Goal: Find specific page/section: Find specific page/section

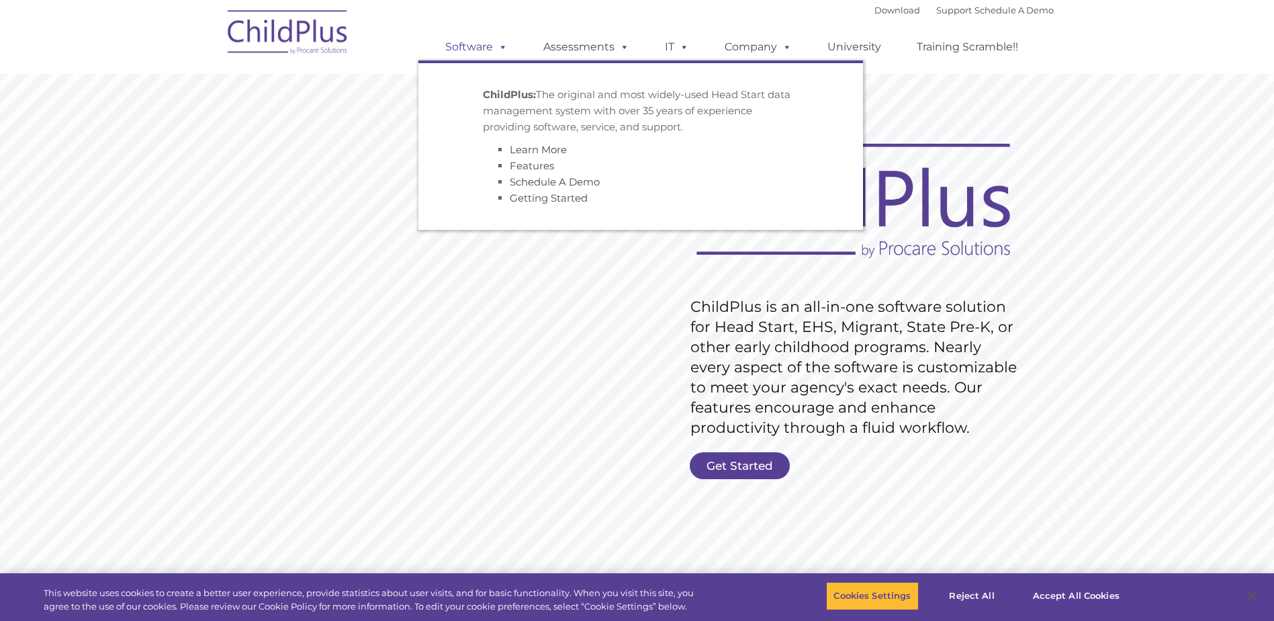
click at [493, 54] on link "Software" at bounding box center [476, 47] width 89 height 27
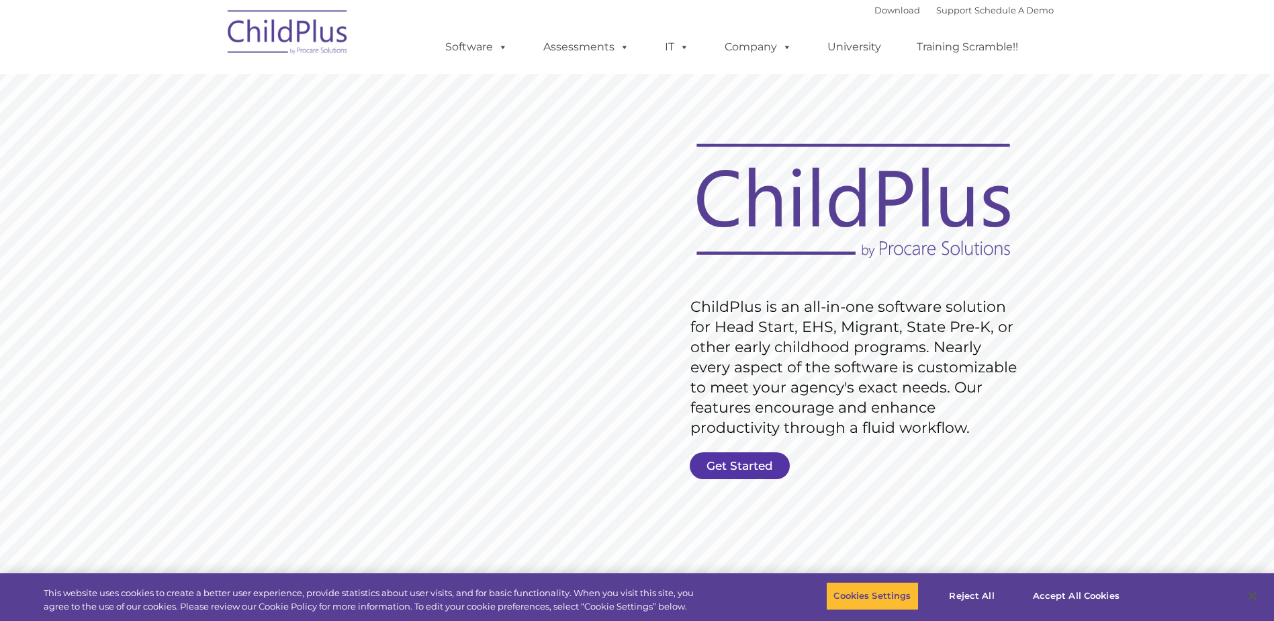
click at [752, 472] on link "Get Started" at bounding box center [740, 465] width 100 height 27
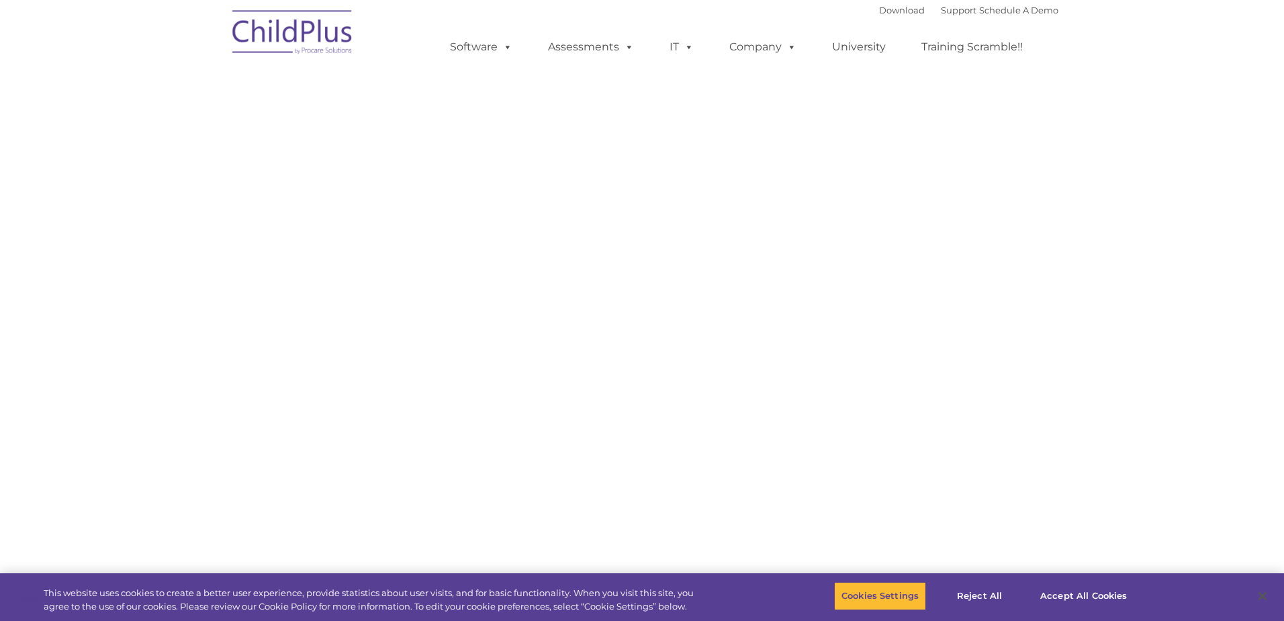
type input ""
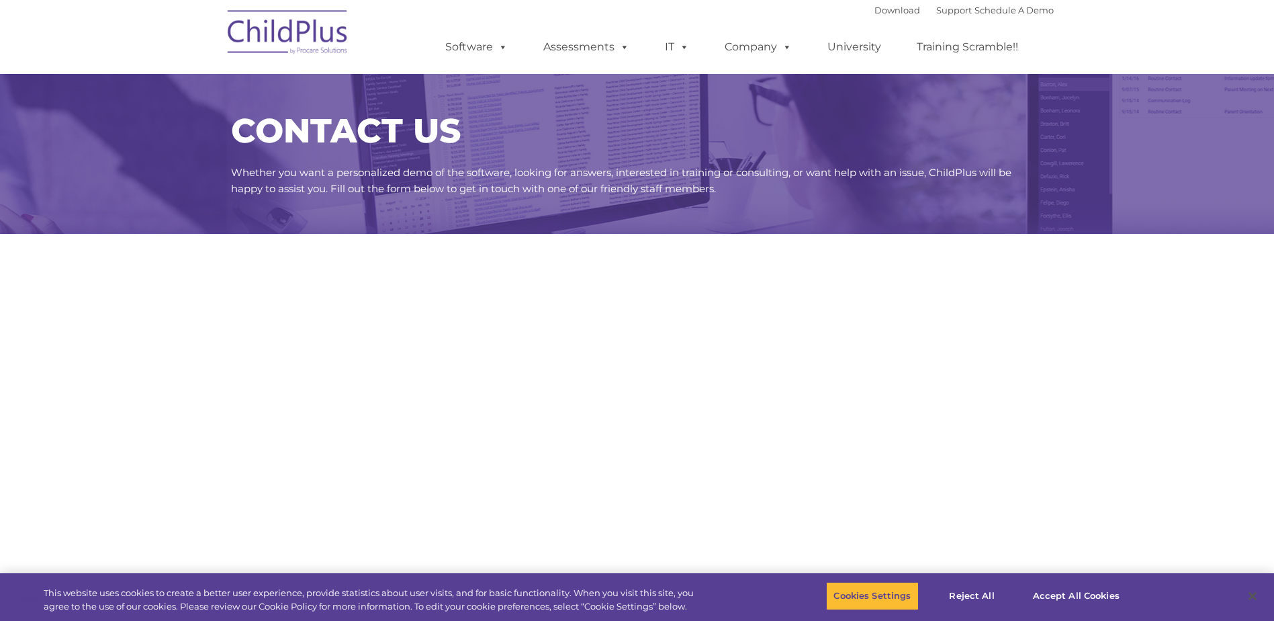
select select "MEDIUM"
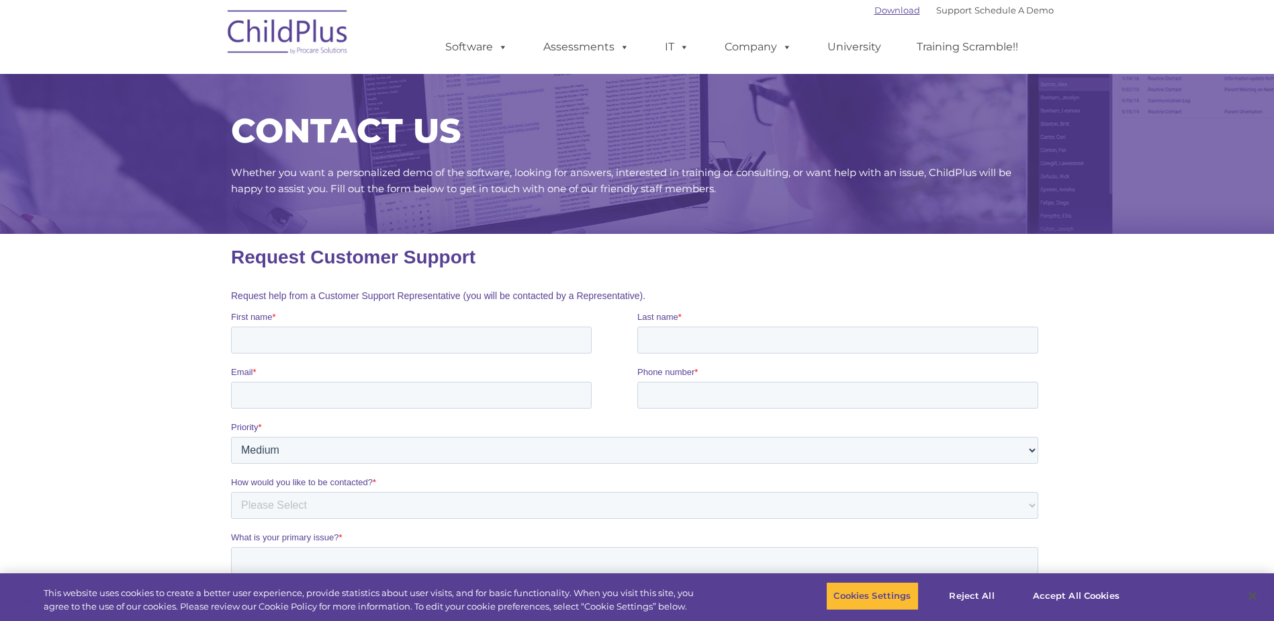
click at [875, 11] on link "Download" at bounding box center [897, 10] width 46 height 11
